Goal: Obtain resource: Download file/media

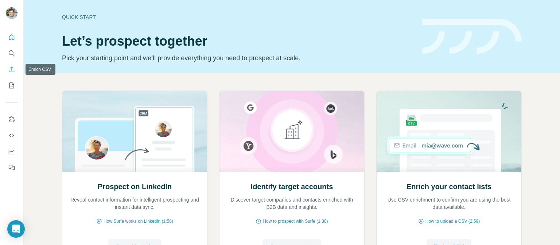
click at [12, 68] on icon "Enrich CSV" at bounding box center [11, 69] width 7 height 7
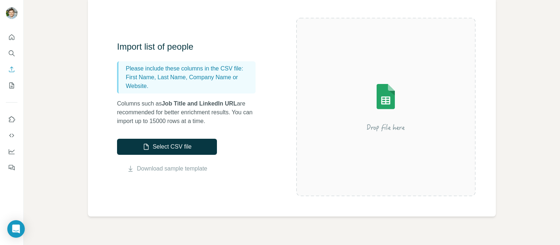
scroll to position [60, 0]
click at [189, 170] on link "Download sample template" at bounding box center [172, 168] width 70 height 9
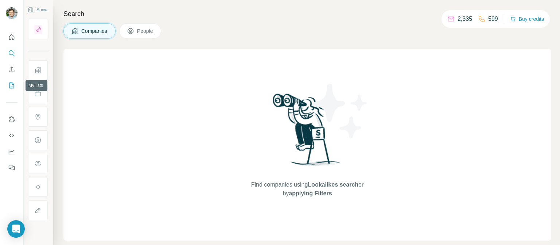
click at [11, 88] on icon "My lists" at bounding box center [11, 85] width 7 height 7
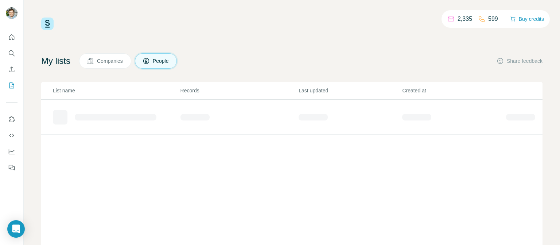
click at [60, 119] on div at bounding box center [60, 117] width 15 height 15
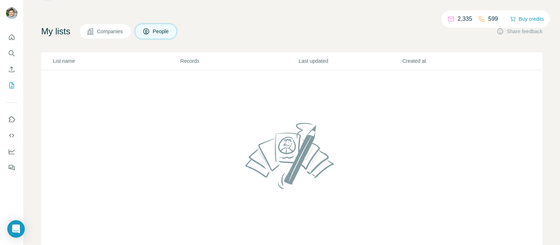
scroll to position [51, 0]
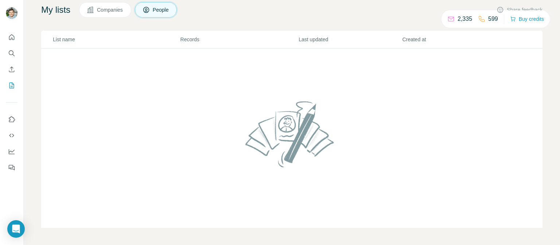
click at [299, 137] on img at bounding box center [291, 134] width 99 height 78
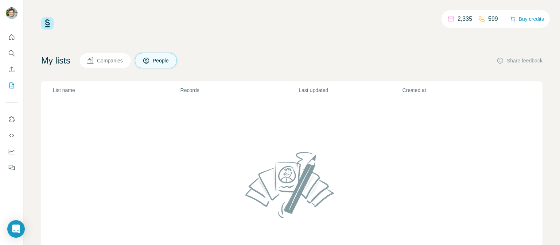
scroll to position [0, 0]
click at [116, 57] on button "Companies" at bounding box center [105, 60] width 52 height 15
click at [157, 60] on span "People" at bounding box center [161, 60] width 17 height 7
click at [112, 61] on span "Companies" at bounding box center [110, 60] width 27 height 7
